Goal: Task Accomplishment & Management: Manage account settings

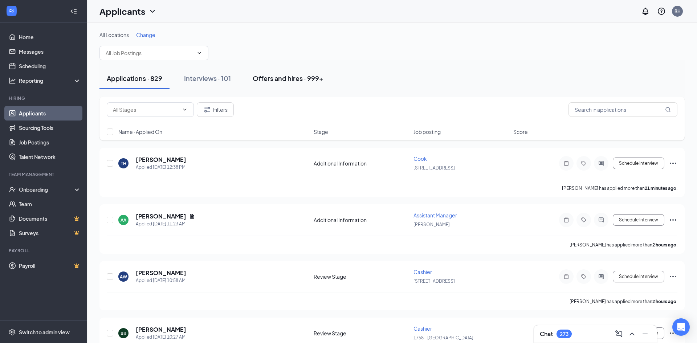
click at [290, 83] on button "Offers and hires · 999+" at bounding box center [287, 78] width 85 height 22
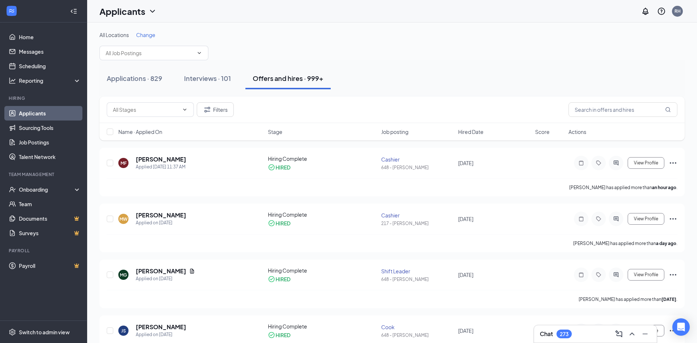
click at [598, 119] on div "Filters" at bounding box center [391, 110] width 585 height 26
click at [586, 107] on input "text" at bounding box center [622, 109] width 109 height 15
click at [49, 189] on div "Onboarding" at bounding box center [47, 189] width 56 height 7
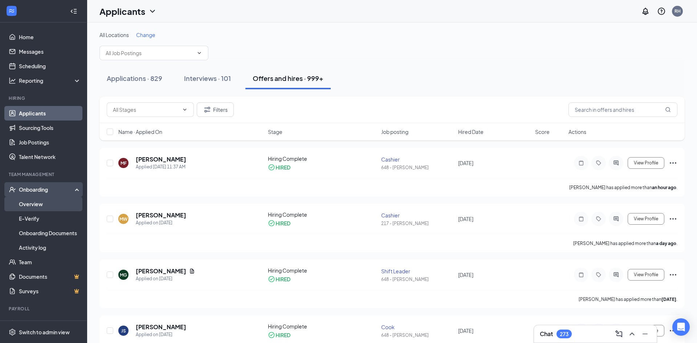
click at [46, 207] on link "Overview" at bounding box center [50, 204] width 62 height 15
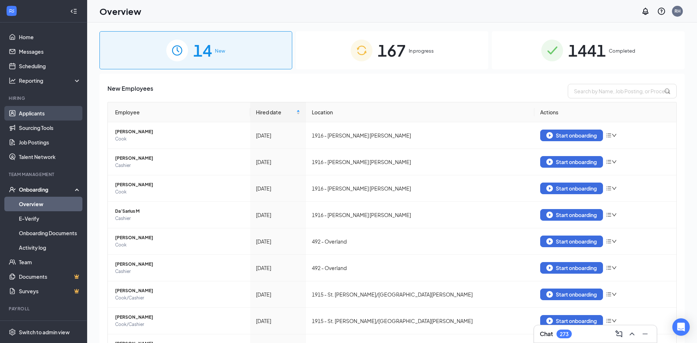
click at [39, 117] on link "Applicants" at bounding box center [50, 113] width 62 height 15
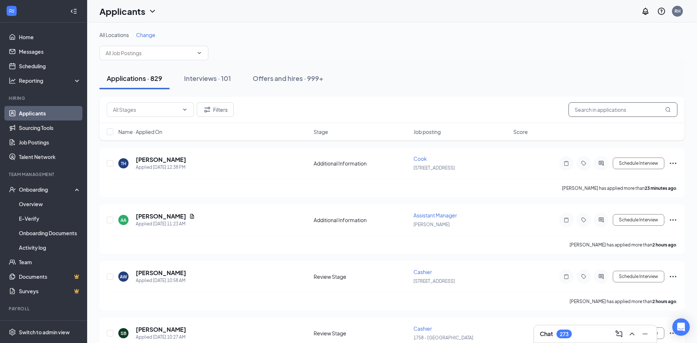
click at [581, 106] on input "text" at bounding box center [622, 109] width 109 height 15
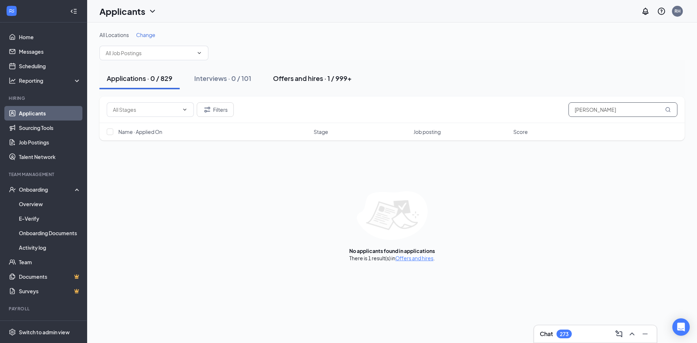
type input "[PERSON_NAME]"
click at [287, 81] on div "Offers and hires · 1 / 999+" at bounding box center [312, 78] width 79 height 9
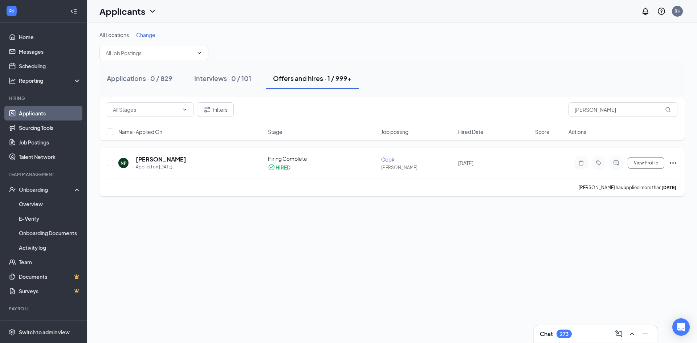
click at [209, 163] on div "NP [PERSON_NAME] Applied on [DATE]" at bounding box center [190, 162] width 145 height 15
click at [183, 159] on div "NP [PERSON_NAME] Applied on [DATE]" at bounding box center [190, 162] width 145 height 15
click at [172, 160] on h5 "[PERSON_NAME]" at bounding box center [161, 159] width 50 height 8
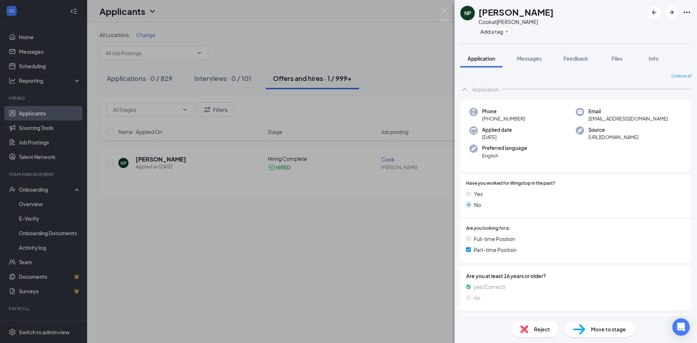
click at [603, 333] on div "Move to stage" at bounding box center [599, 329] width 70 height 16
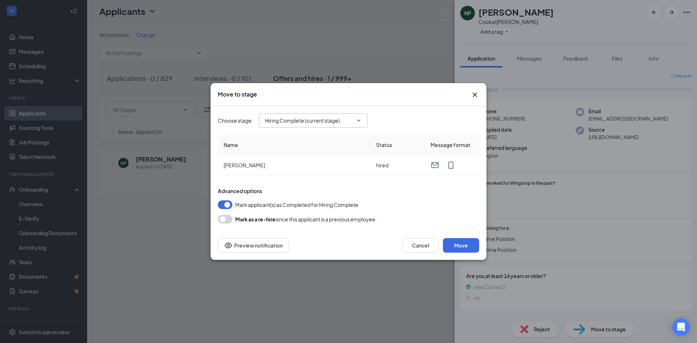
click at [358, 121] on icon "ChevronDown" at bounding box center [359, 121] width 6 height 6
click at [365, 118] on span "Hiring Complete (current stage)" at bounding box center [313, 120] width 109 height 15
click at [452, 250] on button "Move" at bounding box center [461, 245] width 36 height 15
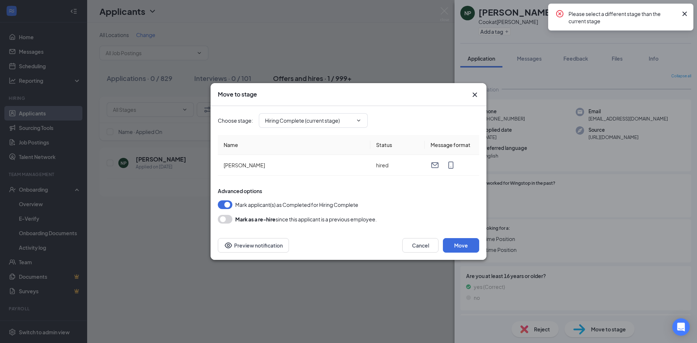
click at [340, 133] on div "Choose stage : Hiring Complete (current stage)" at bounding box center [348, 120] width 261 height 29
click at [341, 124] on input "Hiring Complete (current stage)" at bounding box center [309, 120] width 88 height 8
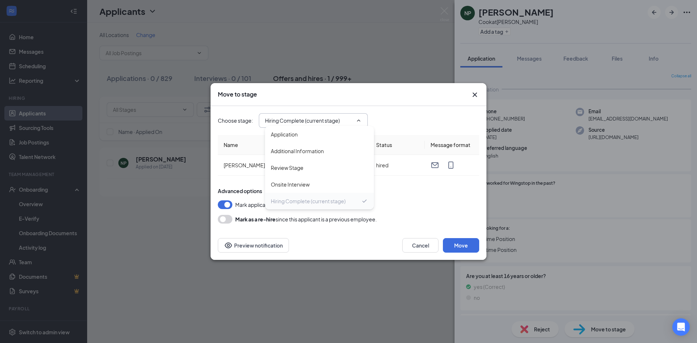
drag, startPoint x: 365, startPoint y: 193, endPoint x: 352, endPoint y: 194, distance: 13.8
click at [352, 194] on div "Hiring Complete (current stage)" at bounding box center [319, 201] width 109 height 17
click at [352, 138] on div "Application" at bounding box center [319, 134] width 97 height 8
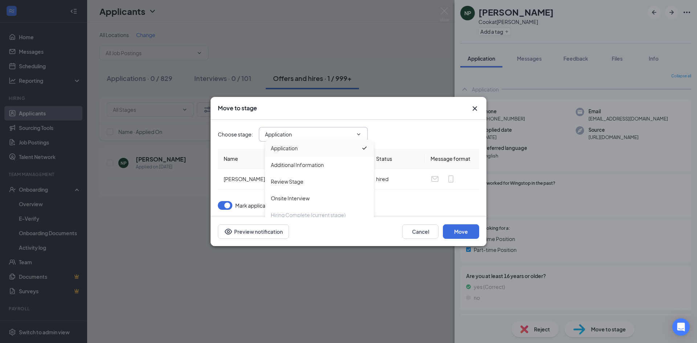
click at [352, 138] on input "Application" at bounding box center [309, 134] width 88 height 8
click at [332, 201] on div "Hiring Complete (current stage)" at bounding box center [319, 194] width 109 height 17
click at [332, 194] on div "Hiring Complete (current stage)" at bounding box center [308, 195] width 75 height 8
click at [315, 185] on div "Onsite Interview" at bounding box center [319, 178] width 109 height 17
type input "Onsite Interview"
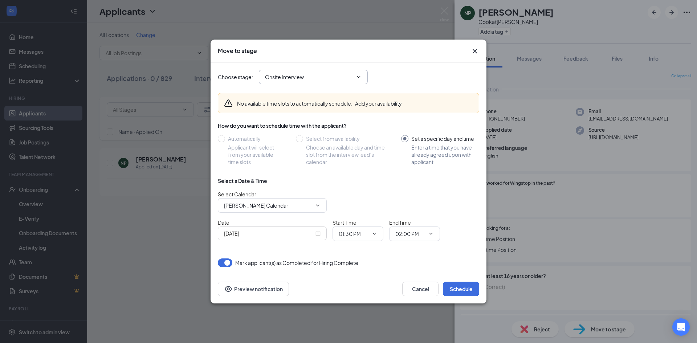
click at [359, 81] on span "Onsite Interview Application Additional Information Review Stage Onsite Intervi…" at bounding box center [313, 77] width 109 height 15
click at [362, 82] on span "Onsite Interview Application Additional Information Review Stage Onsite Intervi…" at bounding box center [313, 77] width 109 height 15
click at [409, 289] on button "Cancel" at bounding box center [420, 289] width 36 height 15
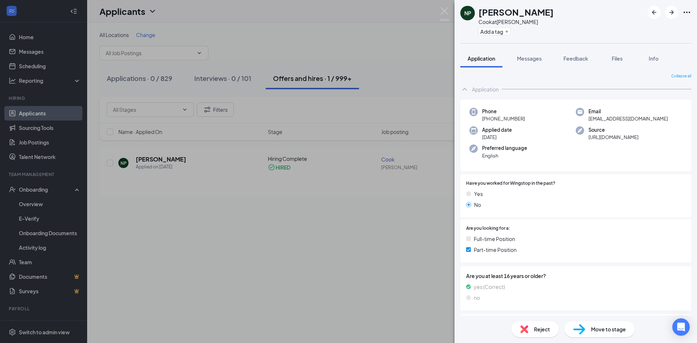
click at [306, 263] on div "NP [PERSON_NAME] at [PERSON_NAME] Add a tag Application Messages Feedback Files…" at bounding box center [348, 171] width 697 height 343
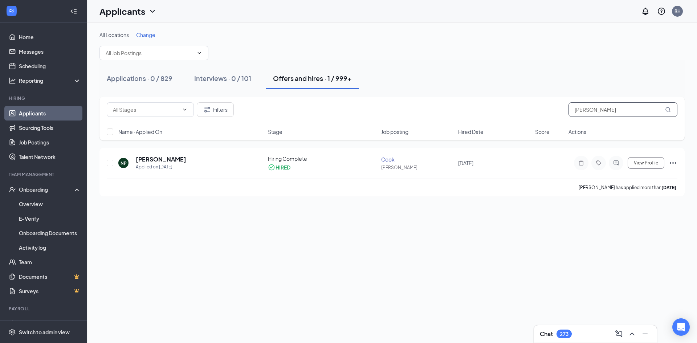
click at [621, 116] on input "[PERSON_NAME]" at bounding box center [622, 109] width 109 height 15
type input "n"
click at [327, 171] on div "CH [PERSON_NAME] Applied on [DATE] Hiring Complete HIRED Assistant Manager [PER…" at bounding box center [392, 166] width 570 height 23
click at [176, 158] on h5 "[PERSON_NAME]" at bounding box center [161, 159] width 50 height 8
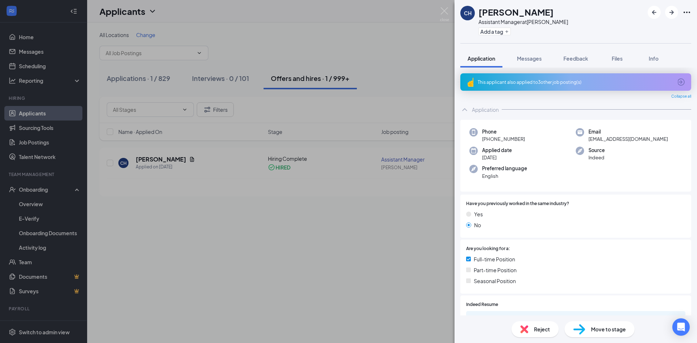
click at [184, 188] on div "CH [PERSON_NAME] Assistant Manager at [PERSON_NAME] Add a tag Application Messa…" at bounding box center [348, 171] width 697 height 343
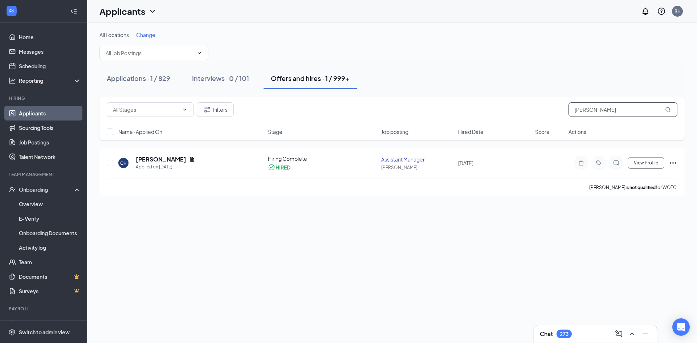
click at [613, 111] on input "[PERSON_NAME]" at bounding box center [622, 109] width 109 height 15
type input "c"
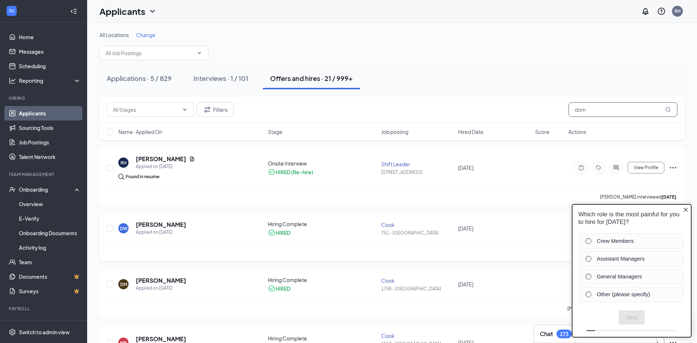
type input "dom"
click at [457, 235] on div "DW [PERSON_NAME] Applied on [DATE] Hiring Complete HIRED [PERSON_NAME] 751 - [G…" at bounding box center [392, 231] width 570 height 23
click at [186, 227] on h5 "[PERSON_NAME]" at bounding box center [161, 225] width 50 height 8
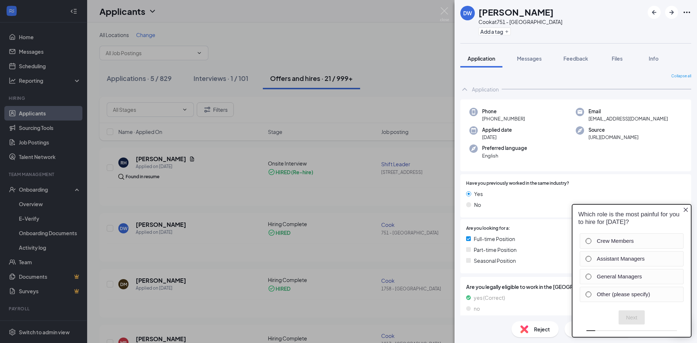
click at [574, 176] on div "Have you previously worked in the same industry? Yes No" at bounding box center [575, 195] width 231 height 43
click at [686, 214] on div "Which role is the most painful for you to hire for [DATE]?" at bounding box center [631, 218] width 118 height 27
click at [686, 213] on div "Which role is the most painful for you to hire for [DATE]?" at bounding box center [631, 218] width 118 height 27
click at [686, 212] on icon "Close button" at bounding box center [685, 210] width 6 height 6
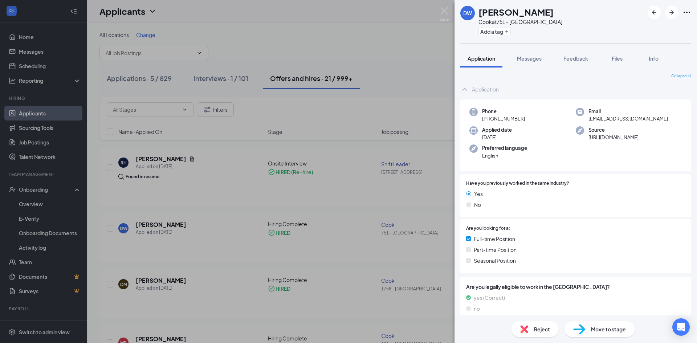
click at [598, 332] on span "Move to stage" at bounding box center [608, 329] width 35 height 8
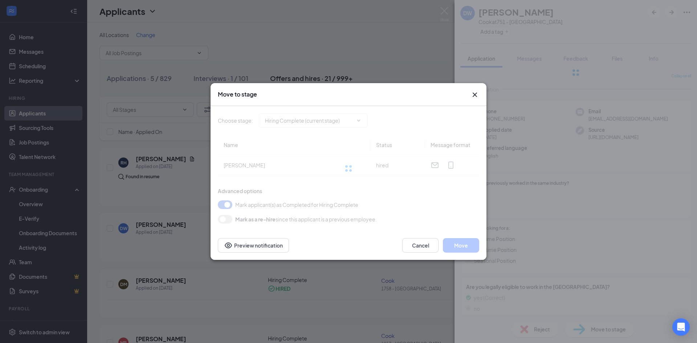
type input "Hiring Complete (current stage)"
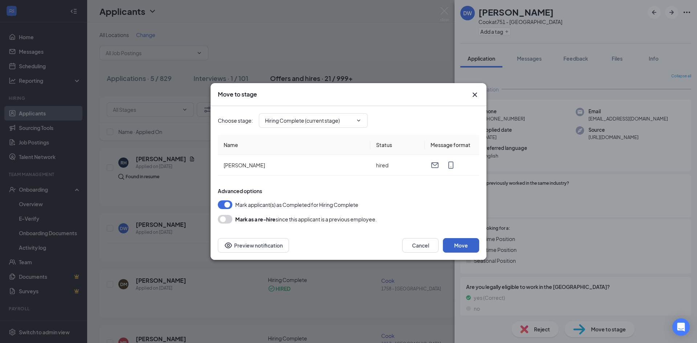
click at [449, 242] on button "Move" at bounding box center [461, 245] width 36 height 15
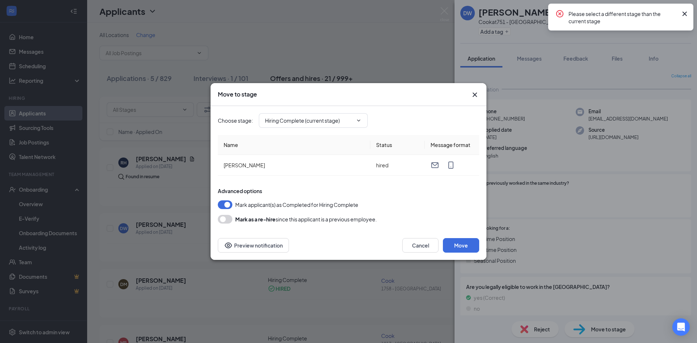
click at [473, 97] on icon "Cross" at bounding box center [474, 94] width 9 height 9
